Goal: Transaction & Acquisition: Purchase product/service

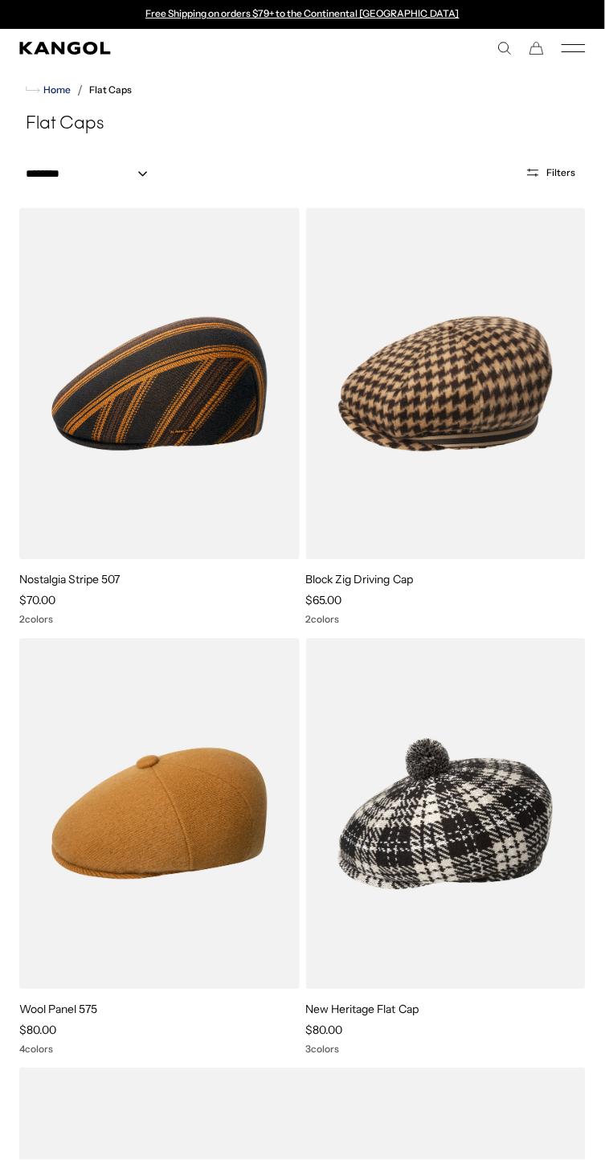
click at [52, 90] on span "Home" at bounding box center [55, 89] width 31 height 11
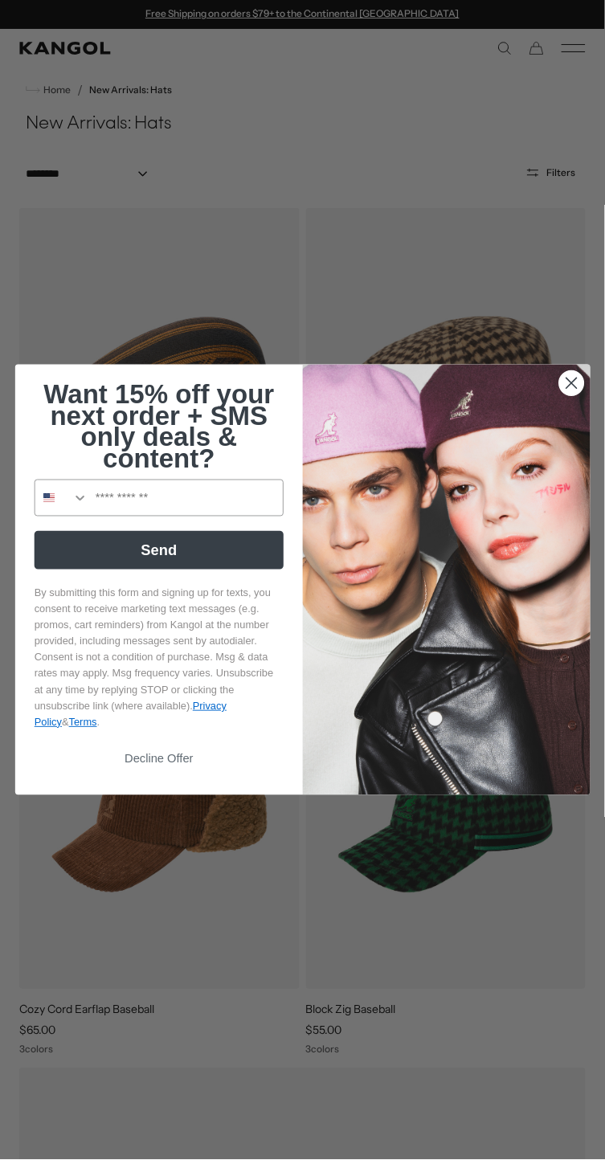
click at [571, 396] on circle "Close dialog" at bounding box center [571, 383] width 25 height 25
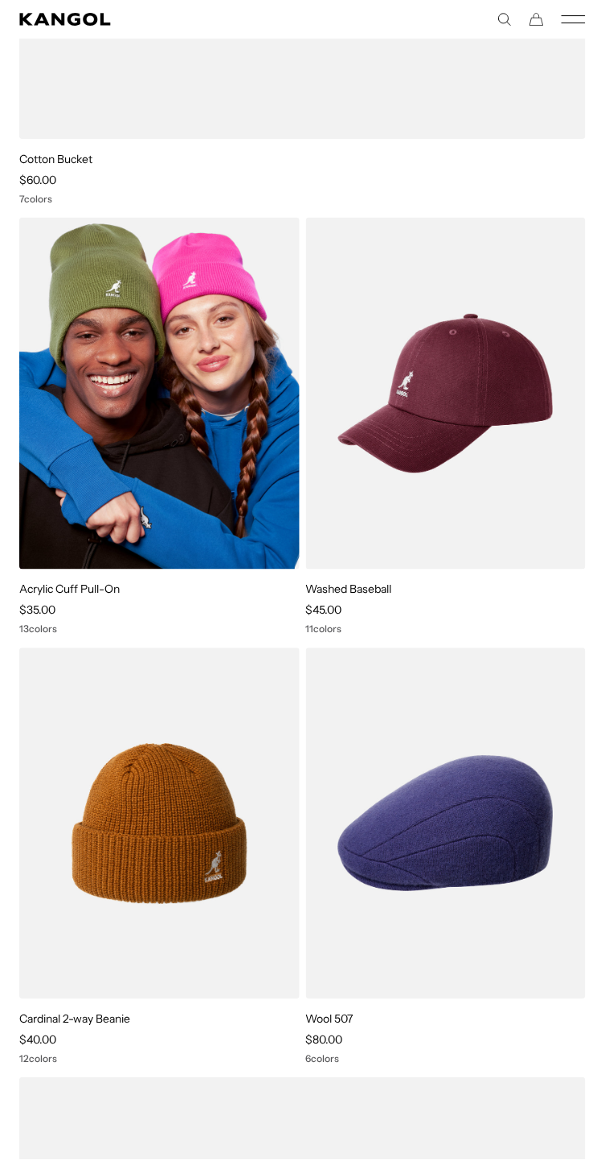
click at [228, 597] on h4 "Acrylic Cuff Pull-On" at bounding box center [159, 590] width 280 height 14
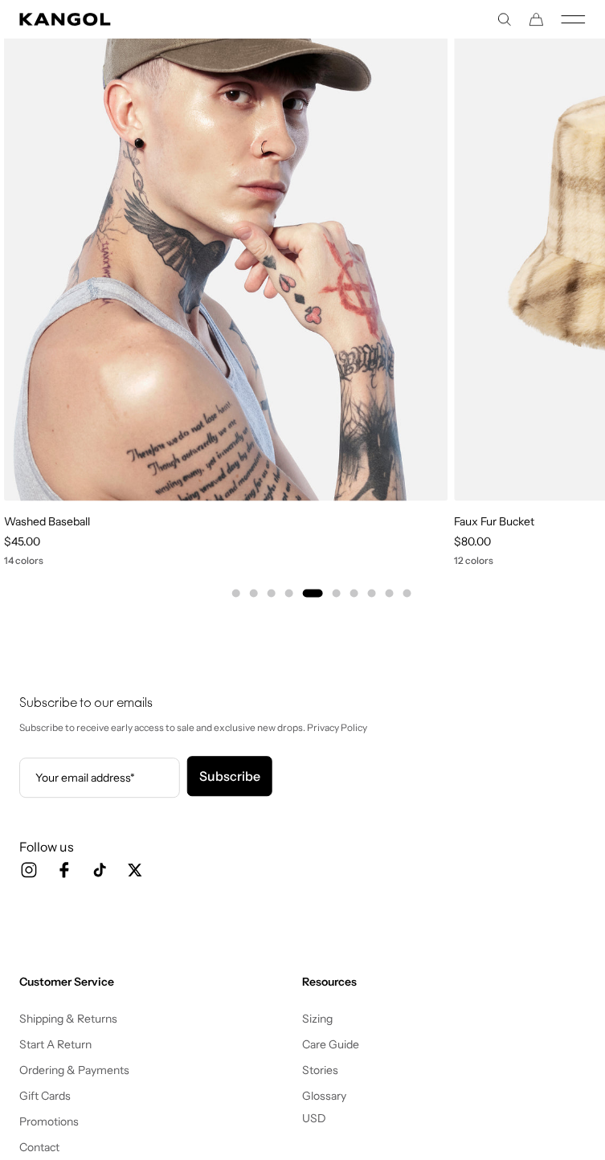
click at [50, 501] on img "5 of 10" at bounding box center [226, 223] width 444 height 558
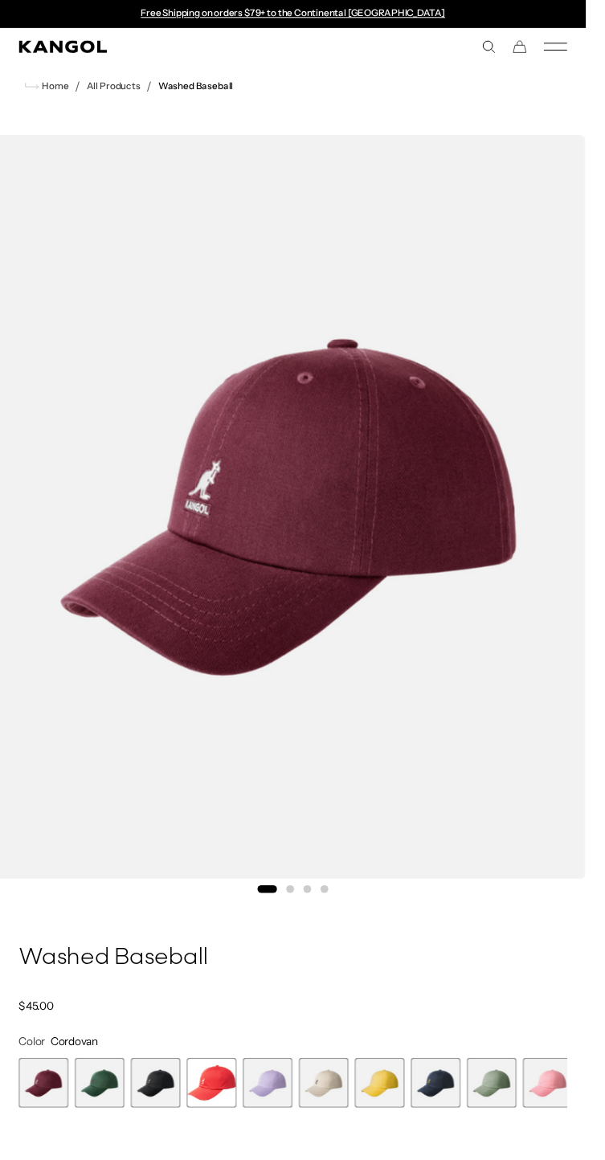
click at [123, 612] on img "1 of 4" at bounding box center [297, 524] width 615 height 768
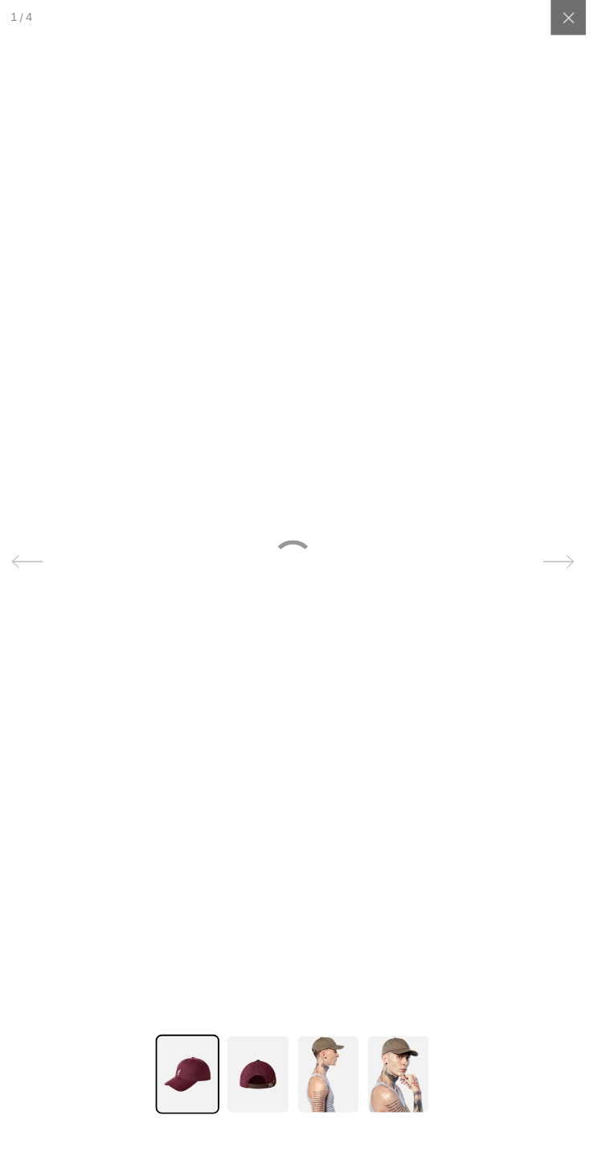
scroll to position [0, 331]
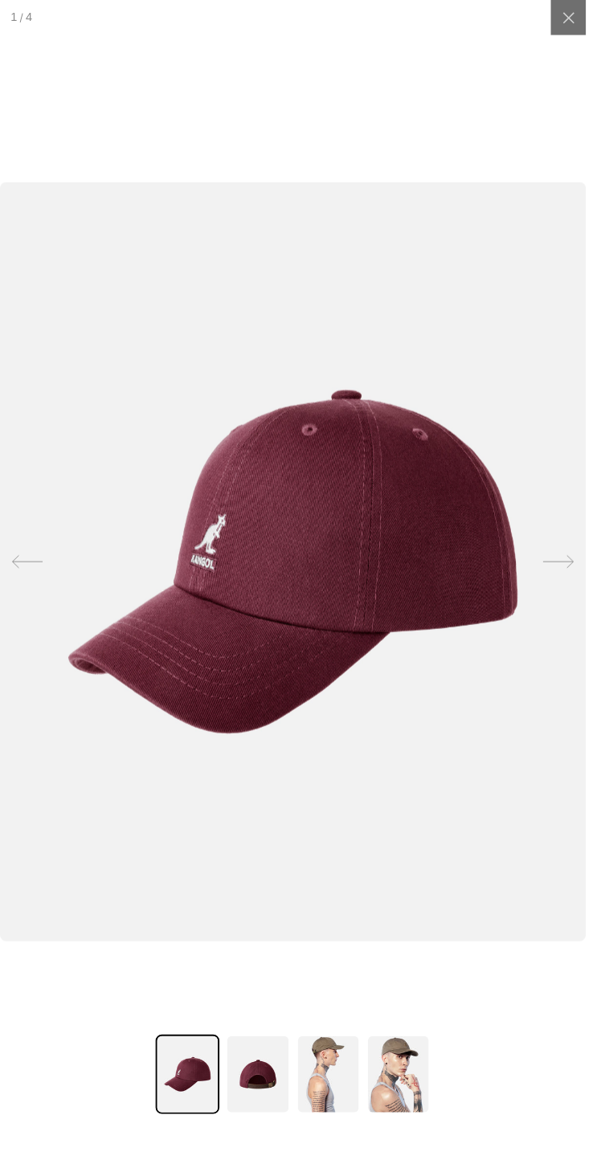
click at [198, 1133] on img at bounding box center [194, 1110] width 66 height 82
click at [172, 1125] on img at bounding box center [194, 1110] width 66 height 82
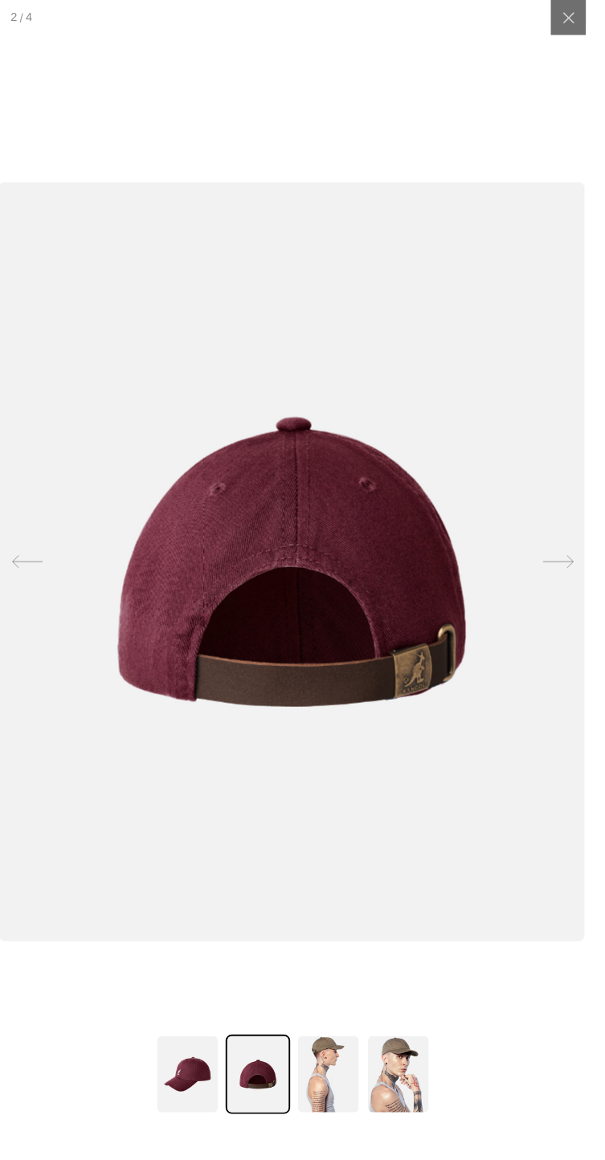
click at [408, 1070] on div at bounding box center [300, 580] width 605 height 1160
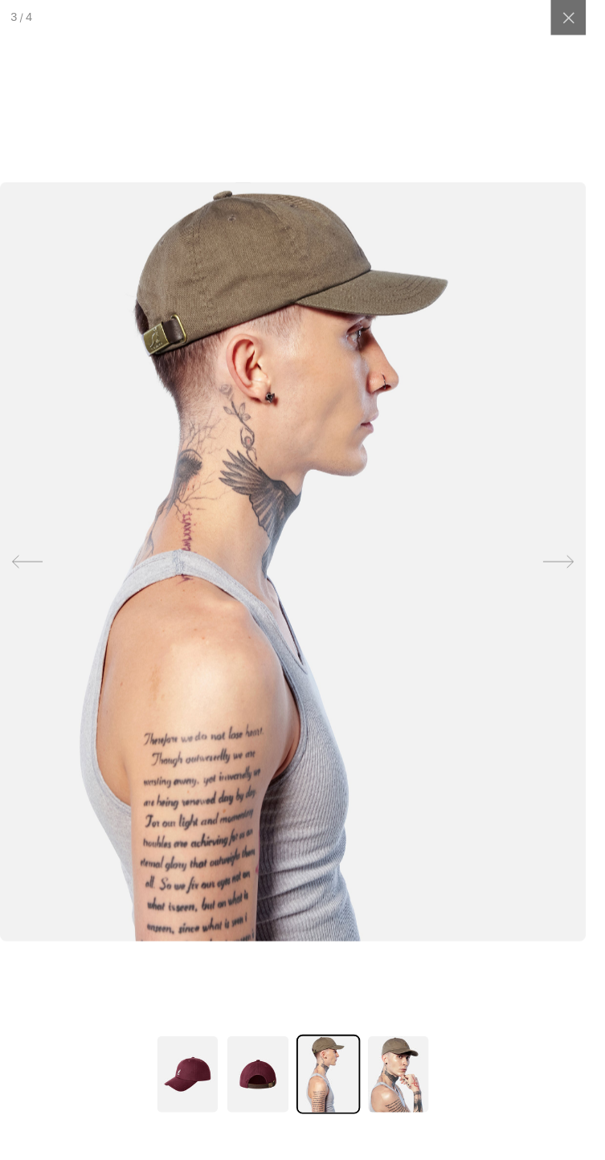
scroll to position [0, 0]
click at [438, 1151] on img at bounding box center [411, 1110] width 66 height 82
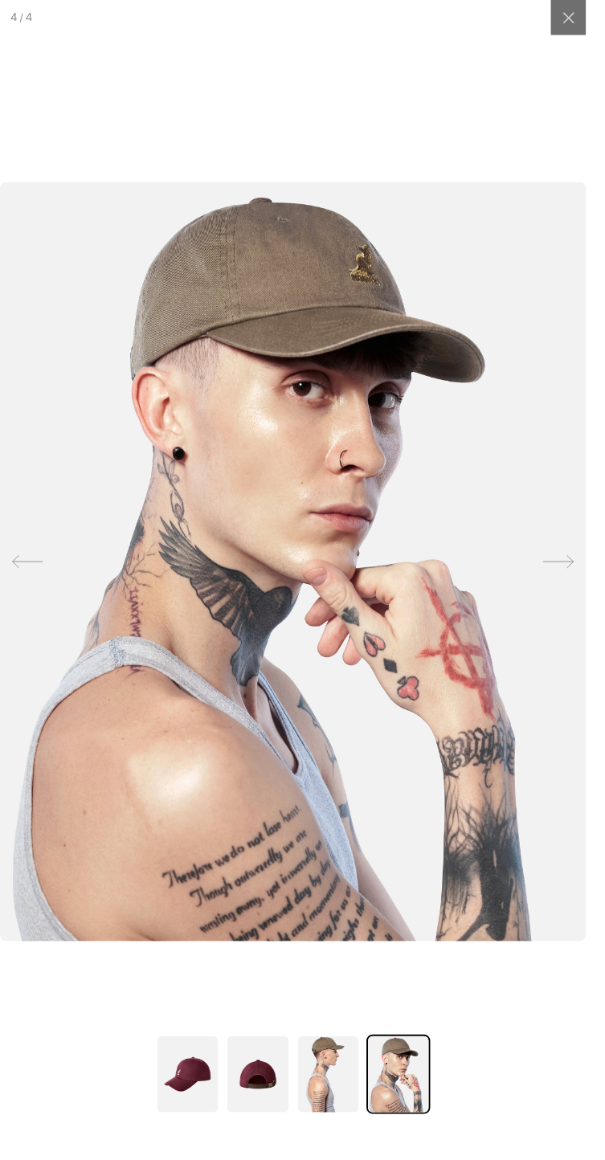
scroll to position [0, 331]
click at [603, 31] on div at bounding box center [587, 18] width 36 height 36
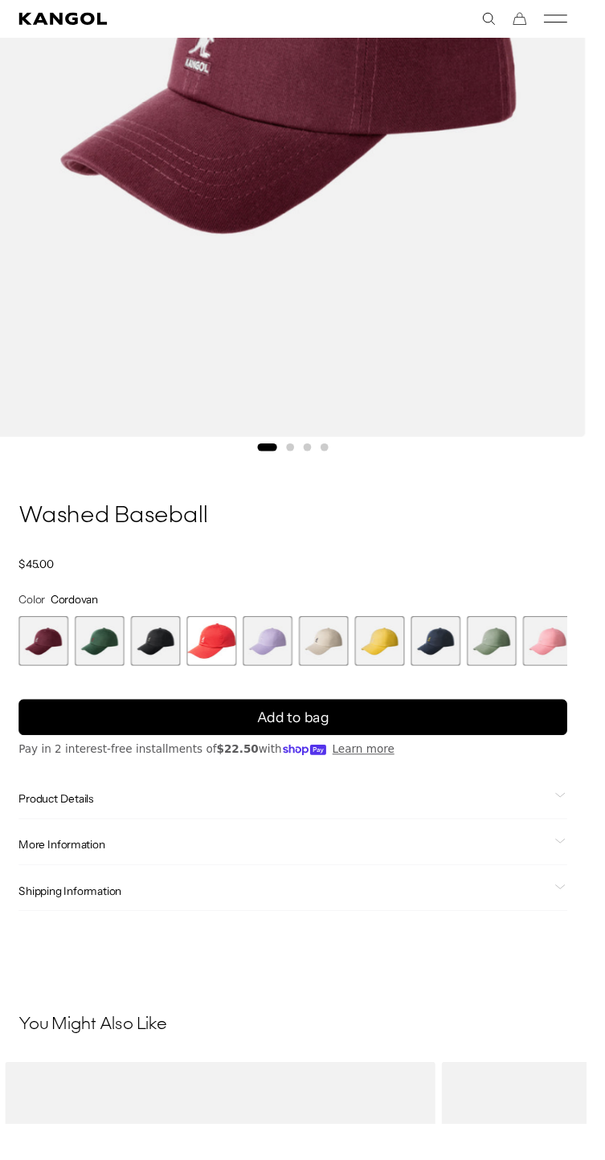
scroll to position [0, 0]
click at [448, 680] on span "8 of 14" at bounding box center [449, 661] width 51 height 51
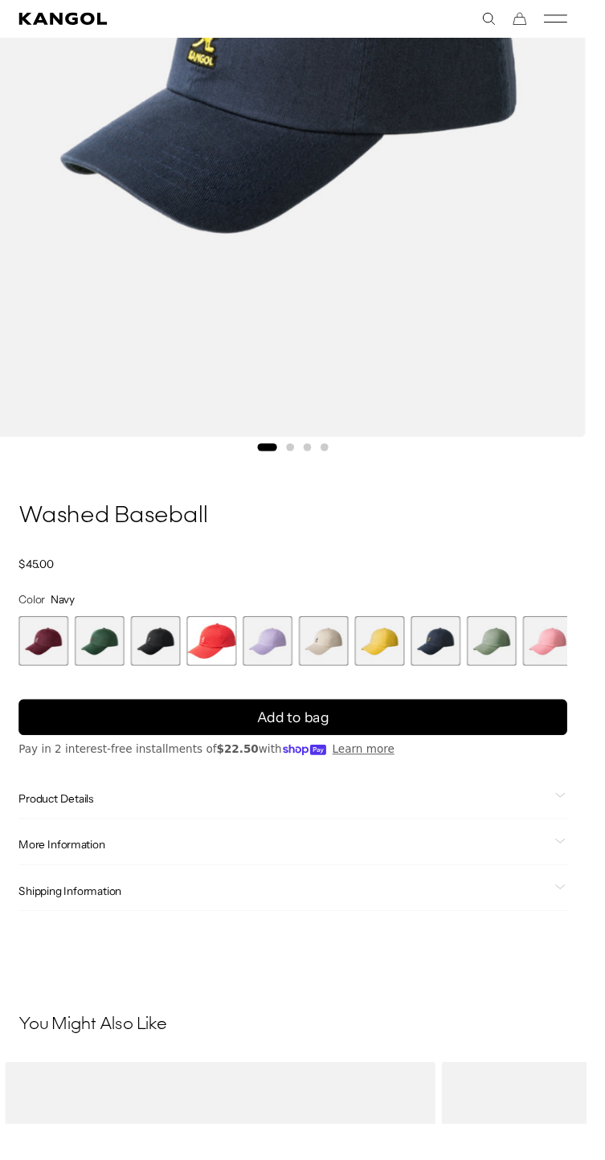
click at [445, 684] on span "8 of 14" at bounding box center [449, 661] width 51 height 51
click at [383, 587] on div "Regular price $45.00 Regular price Sale price $45.00" at bounding box center [302, 582] width 566 height 14
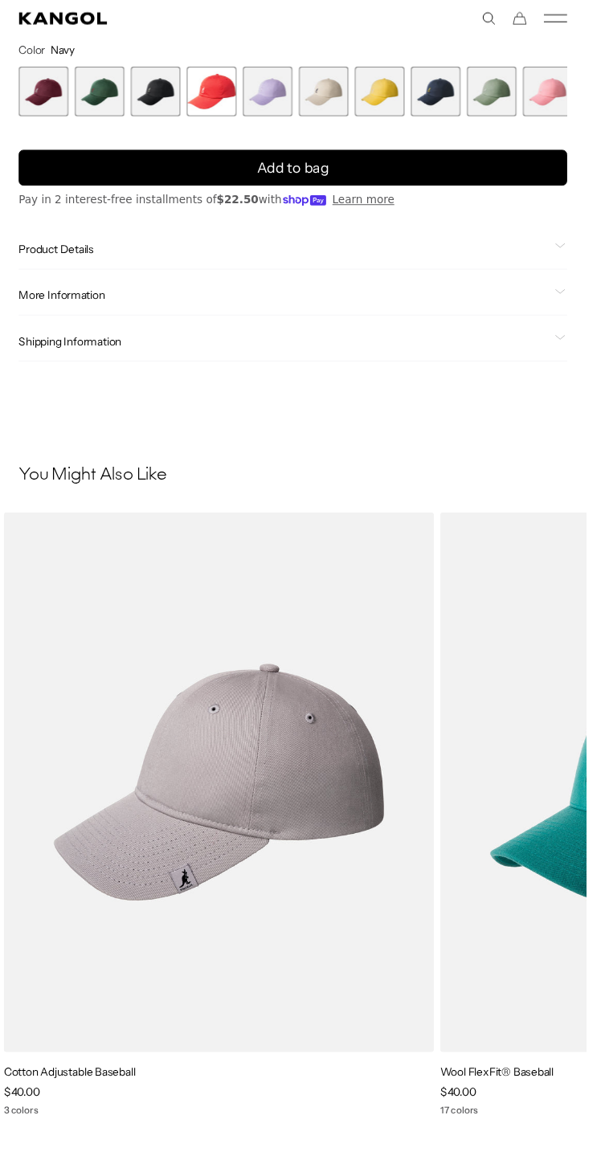
click at [243, 435] on main "Home / All Products / Washed Baseball Loading..." at bounding box center [302, 499] width 605 height 2911
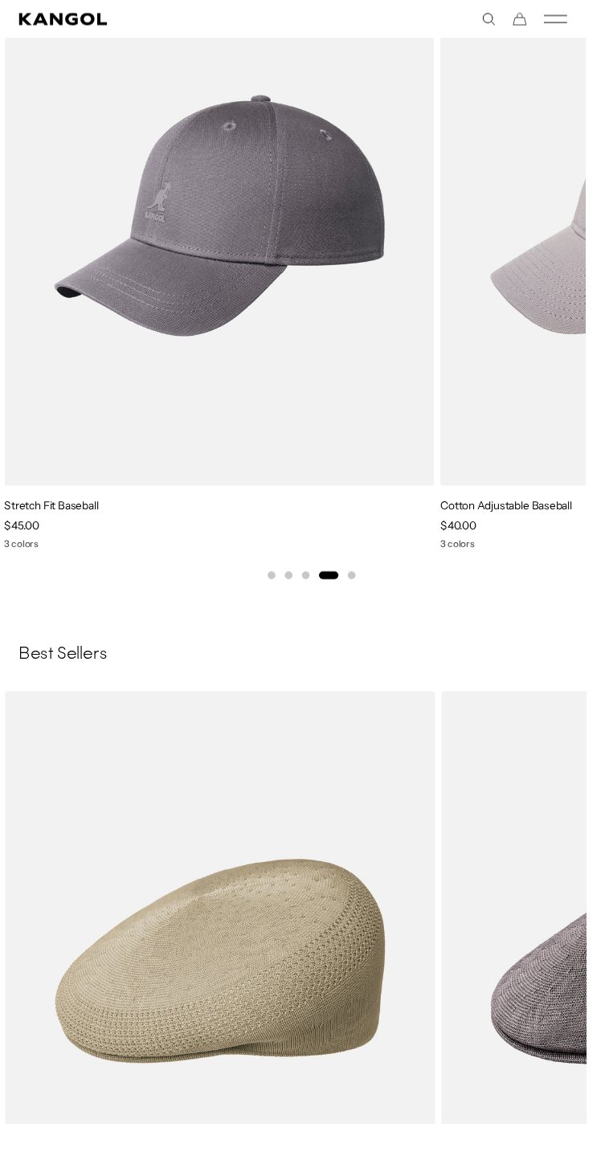
scroll to position [0, 331]
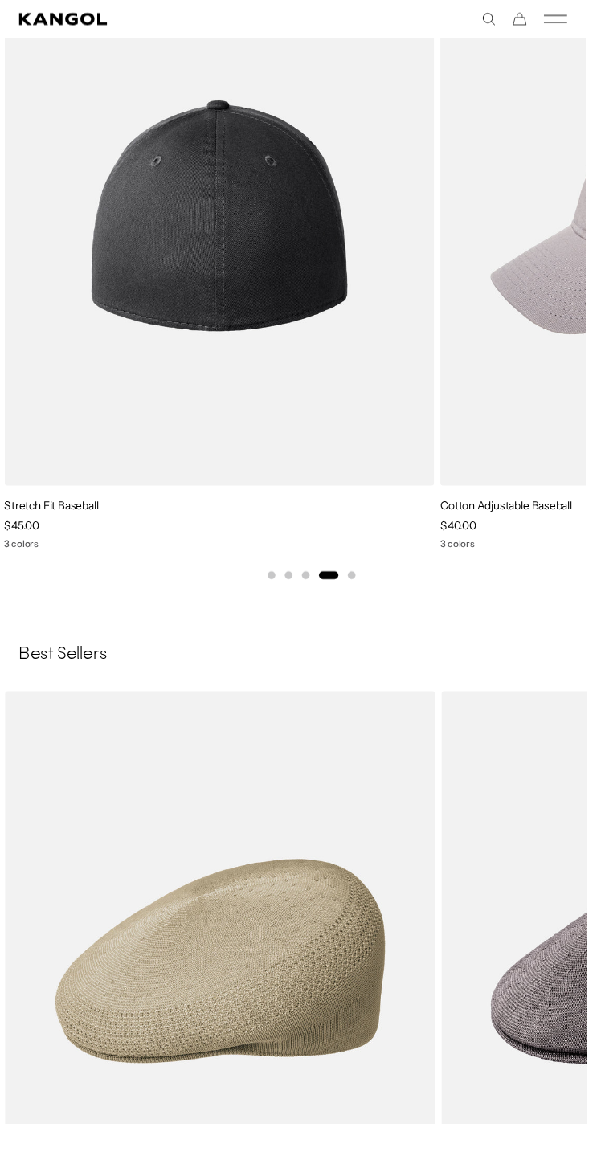
click at [256, 255] on img "4 of 5" at bounding box center [227, 223] width 444 height 558
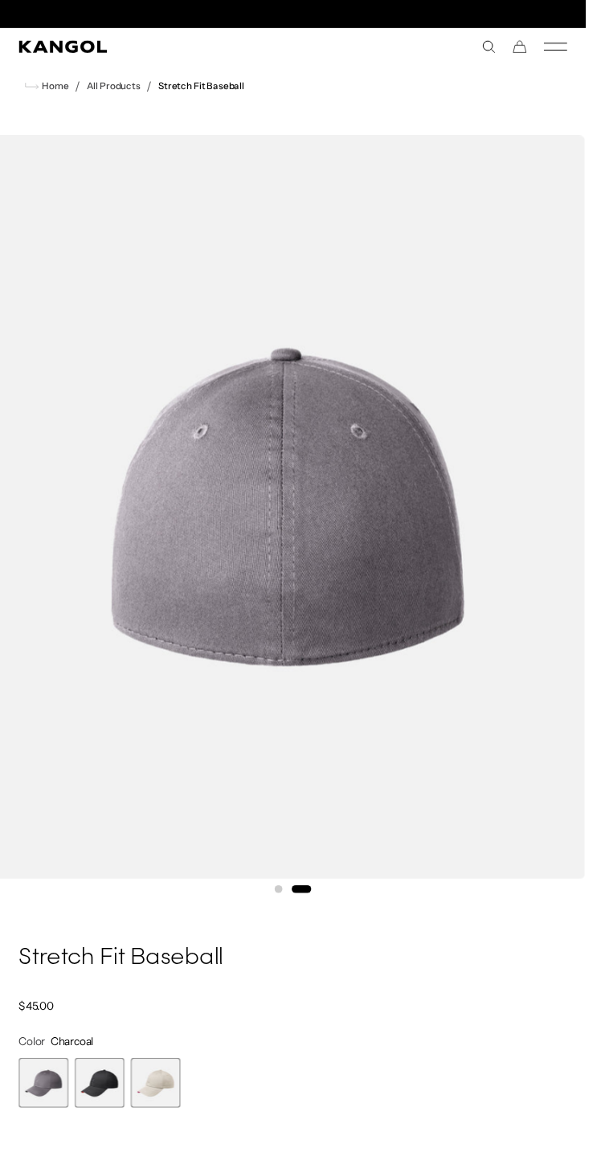
scroll to position [0, 331]
click at [110, 1122] on span "2 of 3" at bounding box center [102, 1118] width 51 height 51
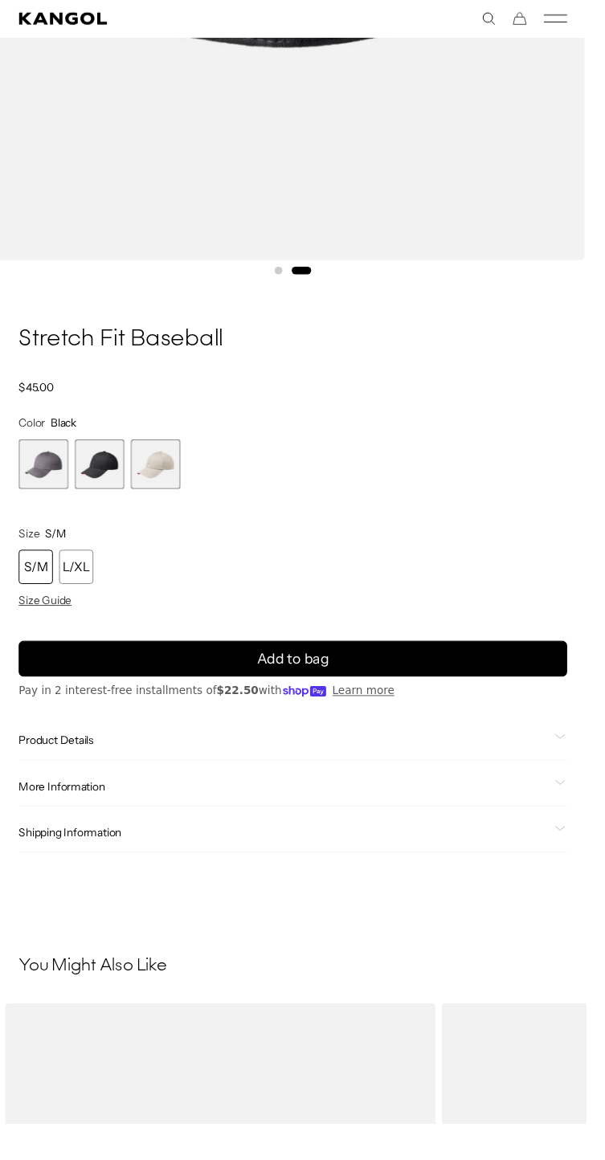
scroll to position [623, 0]
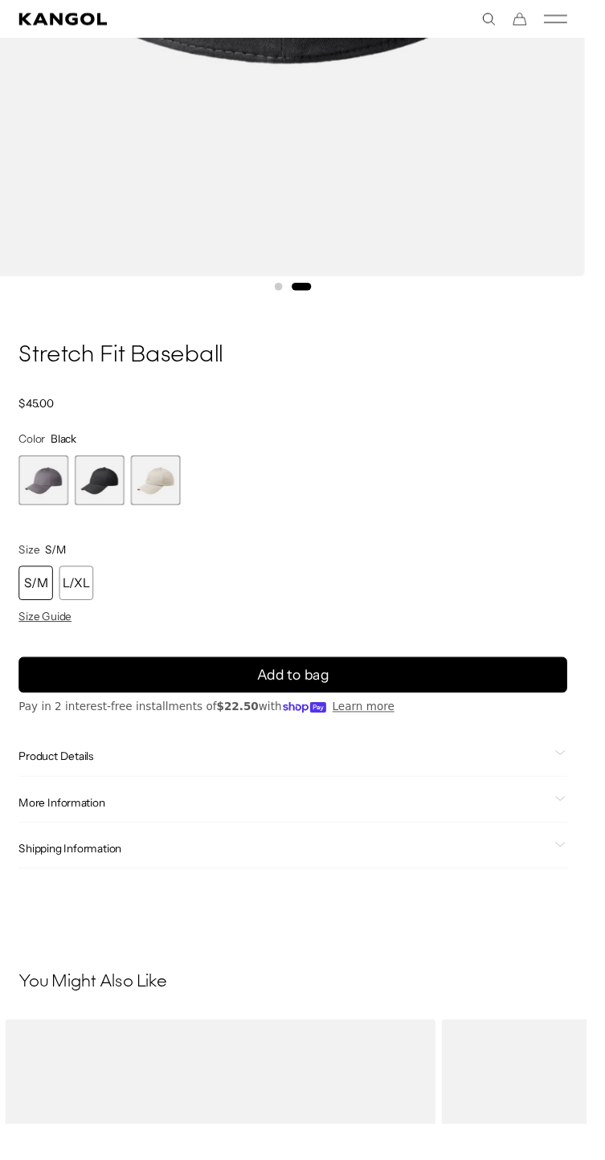
click at [90, 787] on span "Product Details" at bounding box center [292, 781] width 547 height 14
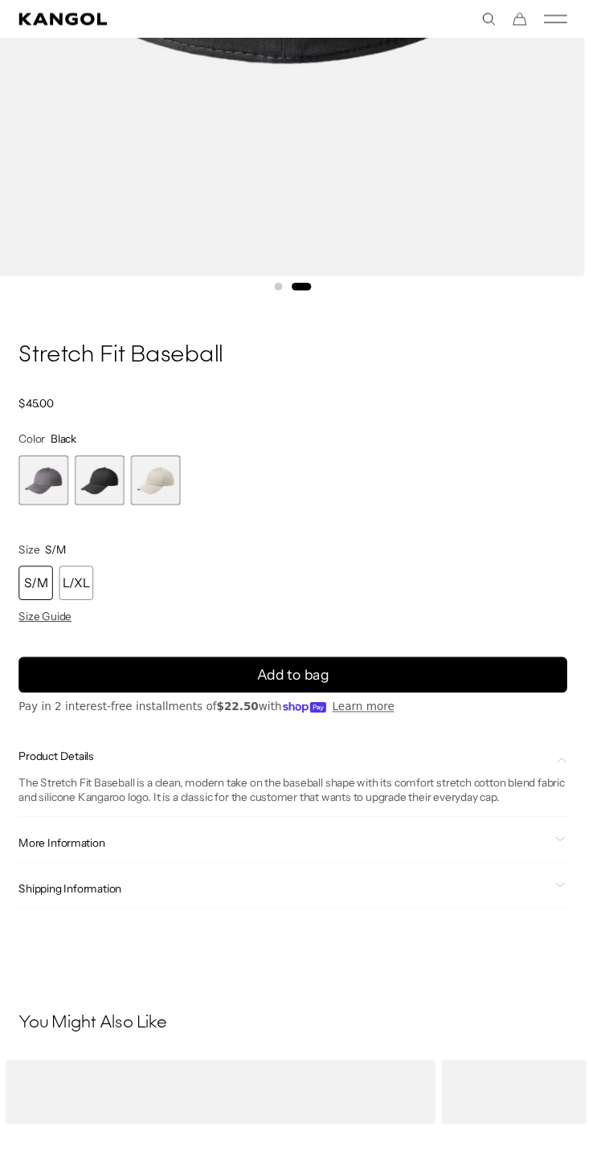
scroll to position [0, 331]
click at [122, 875] on span "More Information" at bounding box center [292, 870] width 547 height 14
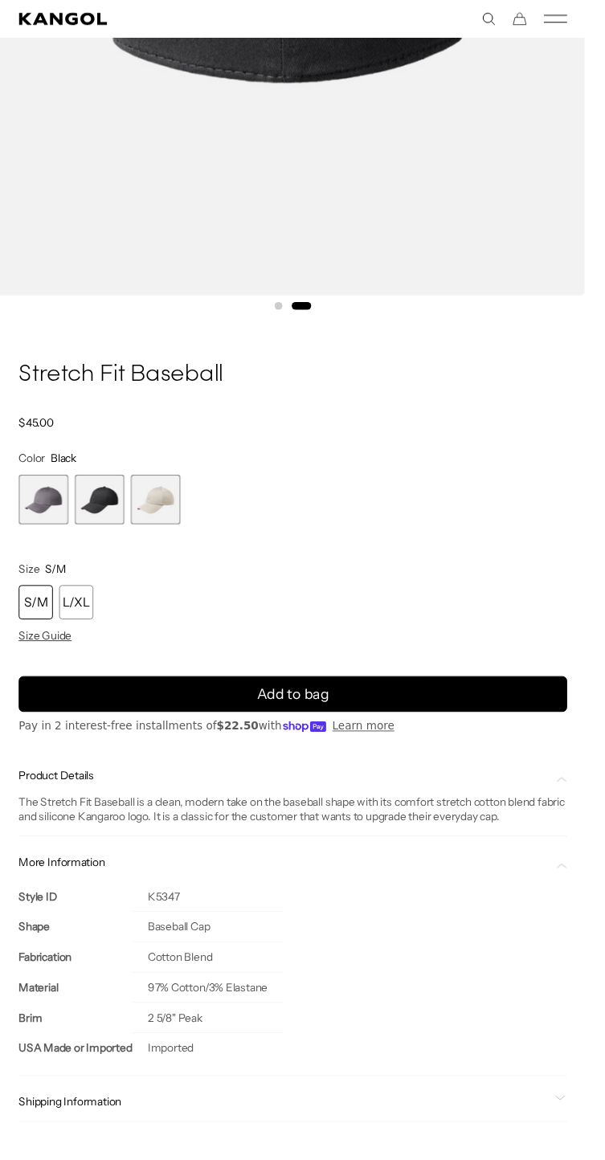
scroll to position [0, 0]
click at [90, 621] on div "L/XL" at bounding box center [78, 621] width 35 height 35
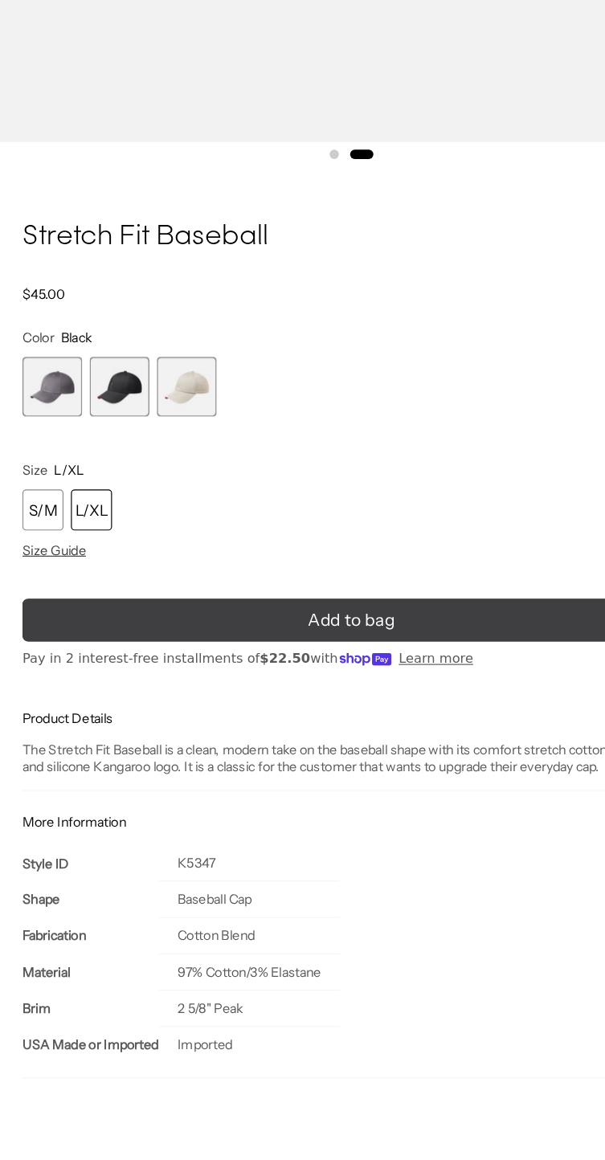
click at [112, 763] on button "Add to bag" at bounding box center [302, 747] width 566 height 37
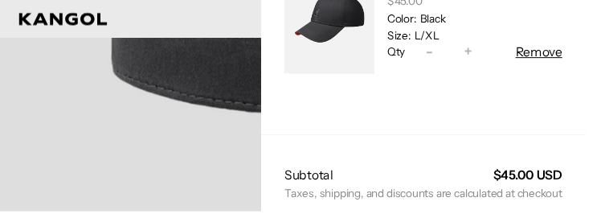
scroll to position [231, 0]
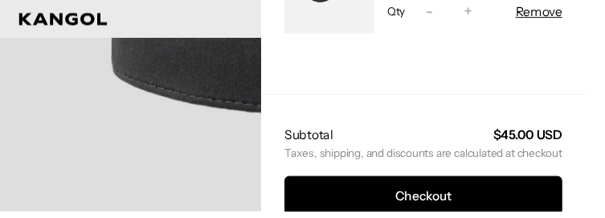
click at [431, 2] on button "Decrease quantity for Stretch Fit Baseball -" at bounding box center [443, 11] width 24 height 19
type input "*"
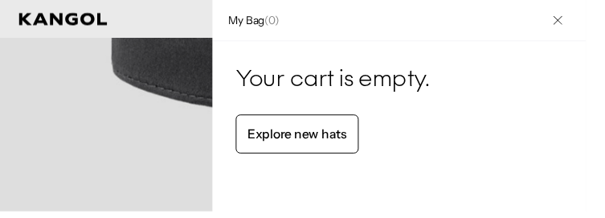
scroll to position [0, 0]
click at [573, 29] on button "Close" at bounding box center [576, 21] width 42 height 42
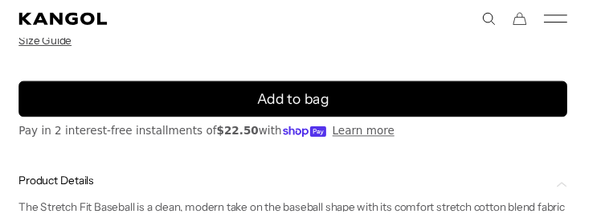
click at [25, 67] on product-info "Home / All Products / Stretch Fit Baseball Stretch Fit Baseball Regular price $…" at bounding box center [302, 150] width 566 height 787
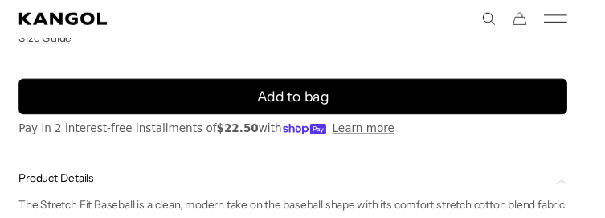
click at [421, 125] on p "Pay in 2 interest-free installments of $22.50 with Learn more Your purchasing p…" at bounding box center [302, 133] width 566 height 17
